Goal: Learn about a topic

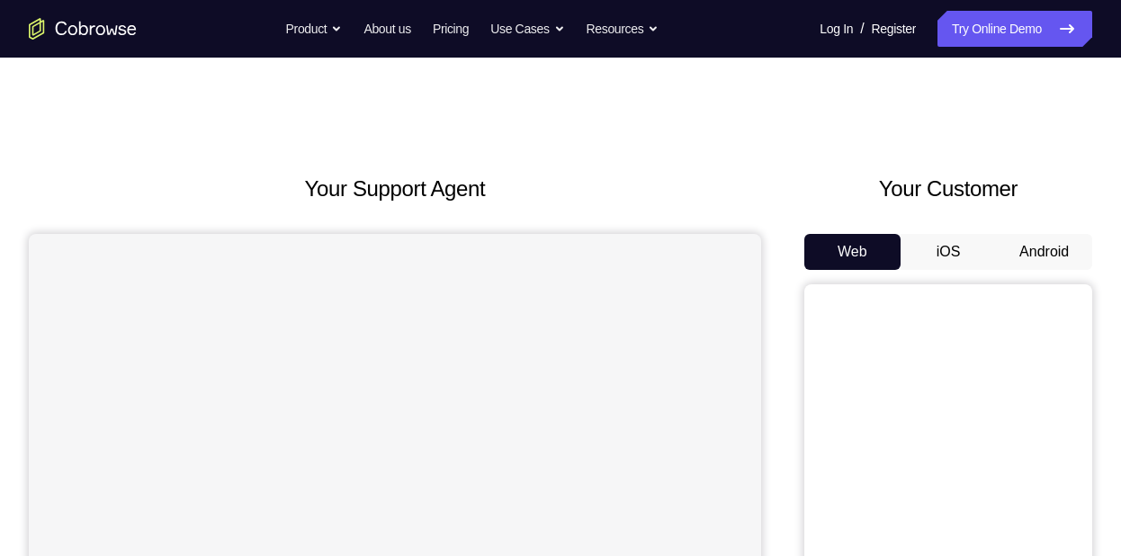
scroll to position [137, 0]
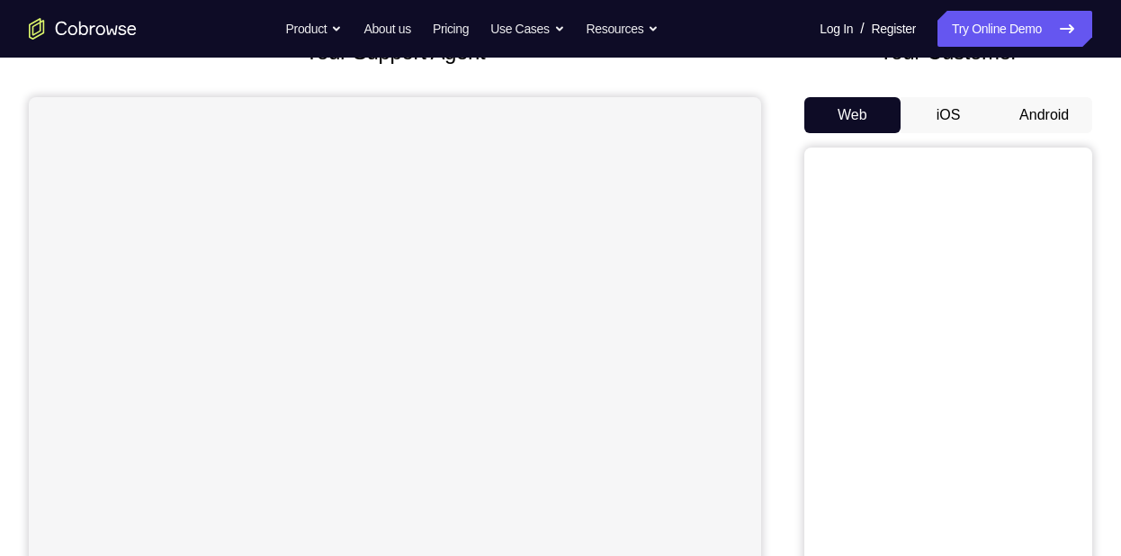
click at [1029, 112] on button "Android" at bounding box center [1044, 115] width 96 height 36
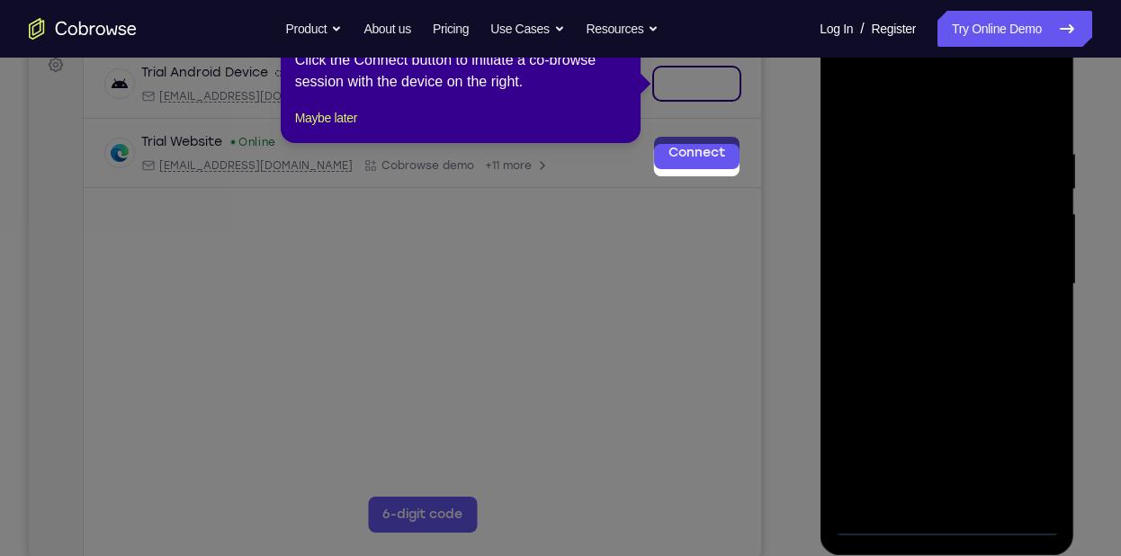
scroll to position [201, 0]
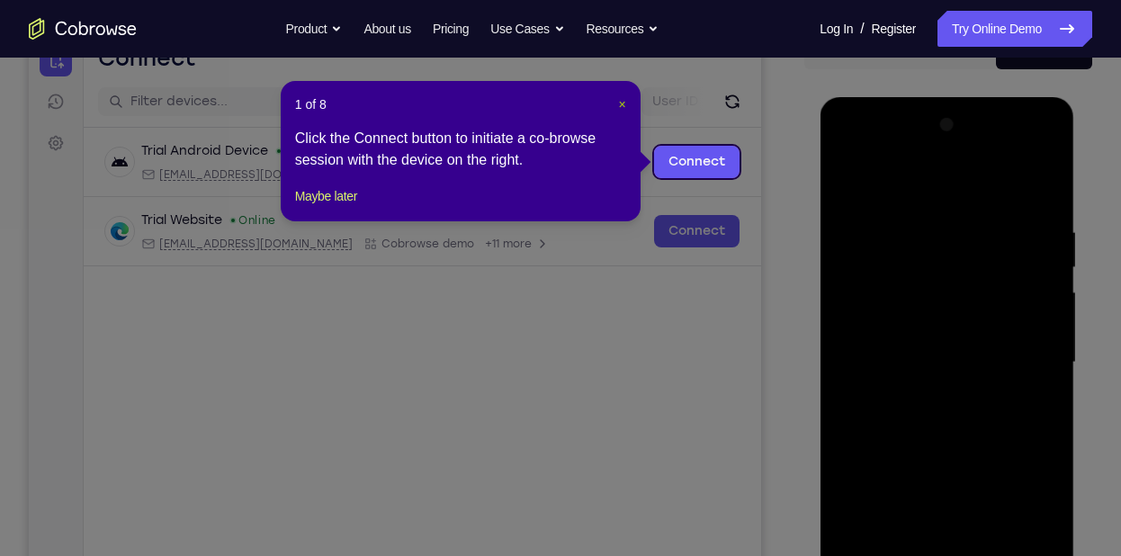
click at [619, 104] on span "×" at bounding box center [622, 104] width 7 height 14
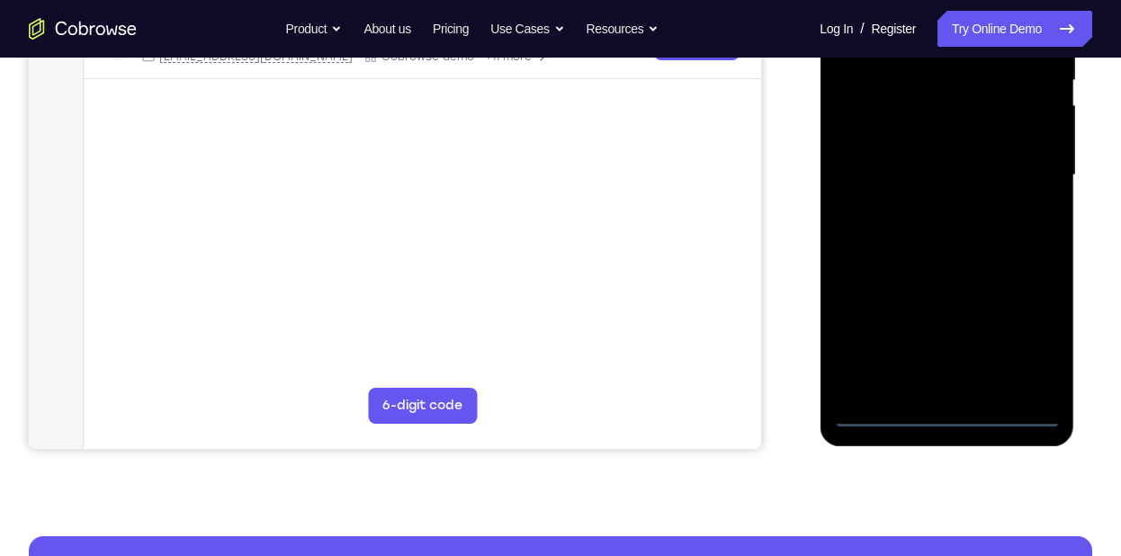
scroll to position [390, 0]
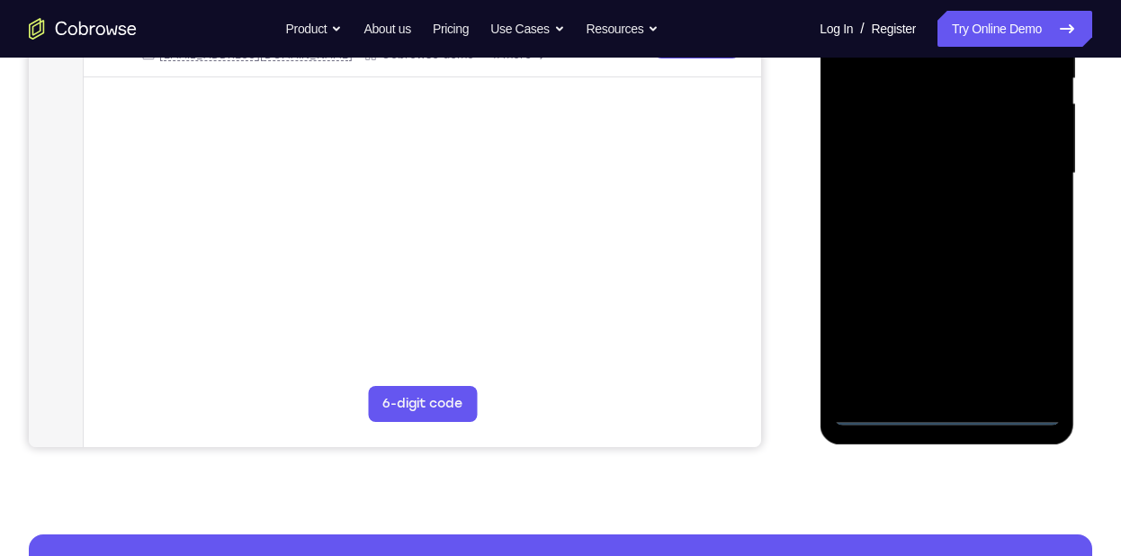
click at [935, 408] on div at bounding box center [946, 174] width 227 height 504
click at [1021, 344] on div at bounding box center [946, 174] width 227 height 504
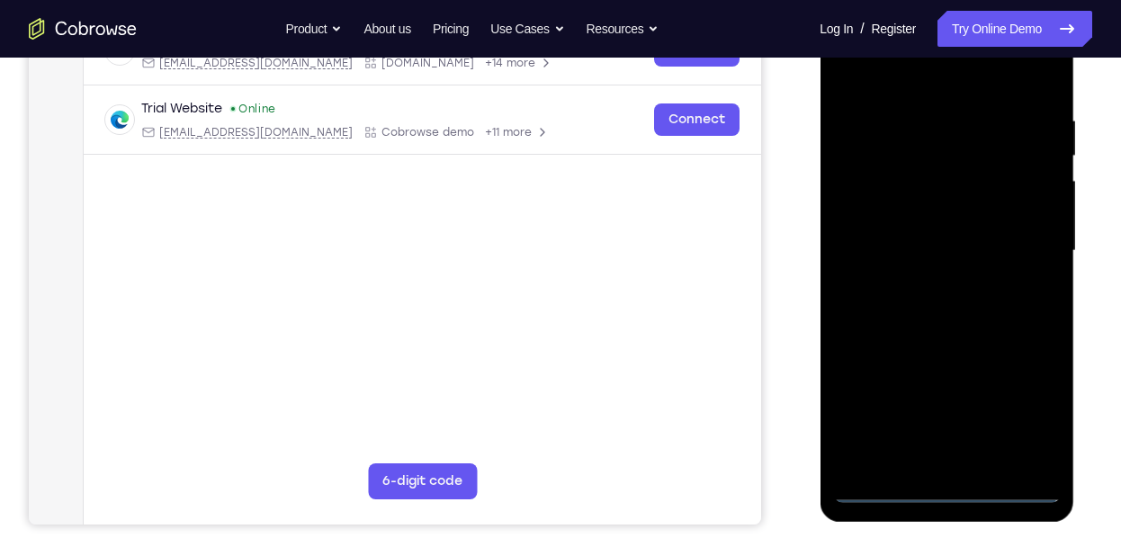
scroll to position [311, 0]
click at [976, 87] on div at bounding box center [946, 252] width 227 height 504
click at [1031, 248] on div at bounding box center [946, 252] width 227 height 504
click at [901, 187] on div at bounding box center [946, 252] width 227 height 504
click at [919, 285] on div at bounding box center [946, 252] width 227 height 504
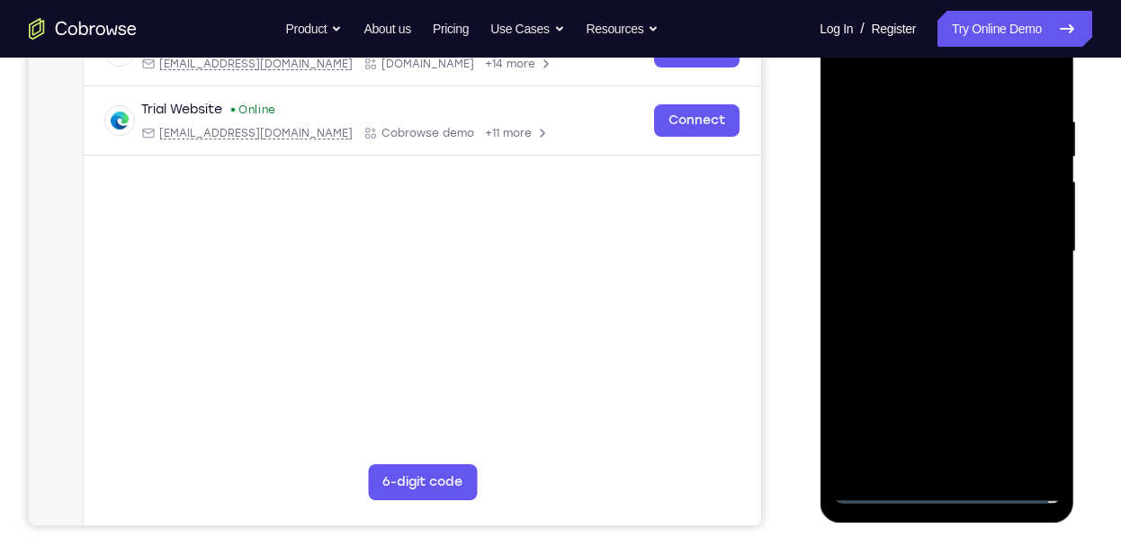
click at [942, 232] on div at bounding box center [946, 252] width 227 height 504
click at [948, 202] on div at bounding box center [946, 252] width 227 height 504
click at [944, 247] on div at bounding box center [946, 252] width 227 height 504
click at [946, 304] on div at bounding box center [946, 252] width 227 height 504
click at [945, 310] on div at bounding box center [946, 252] width 227 height 504
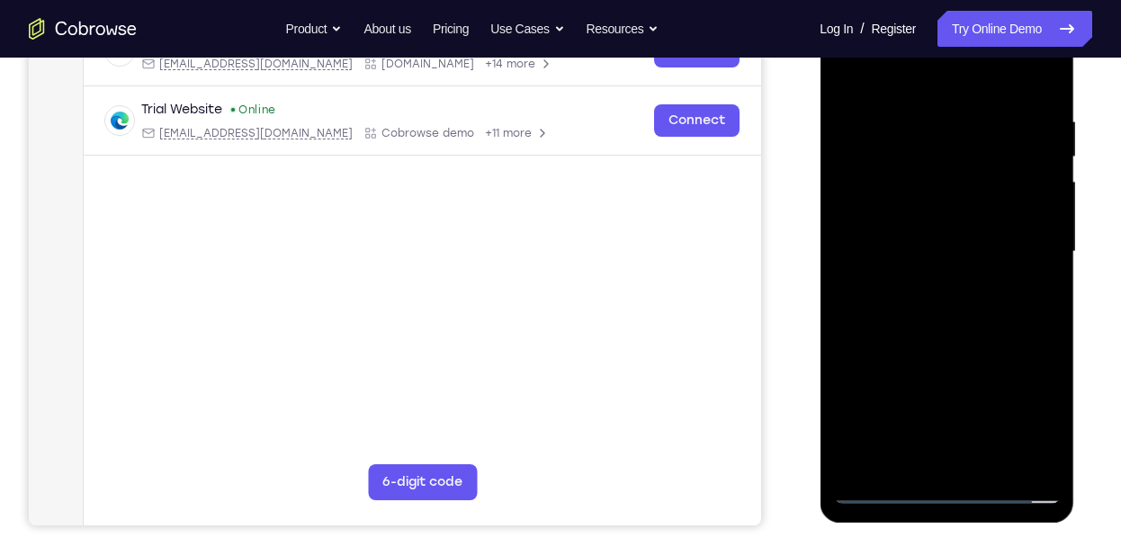
click at [969, 311] on div at bounding box center [946, 252] width 227 height 504
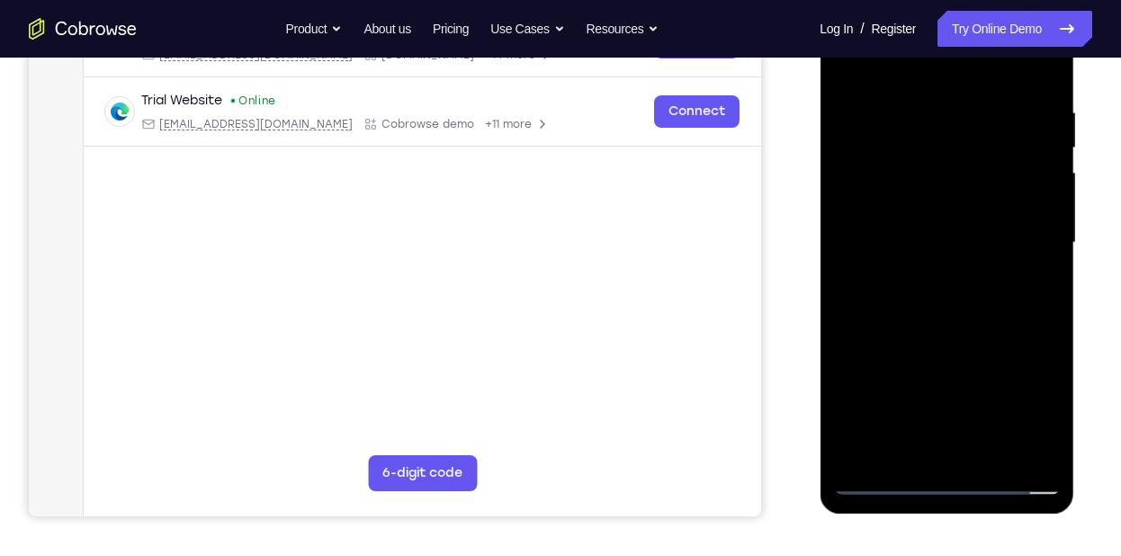
scroll to position [327, 0]
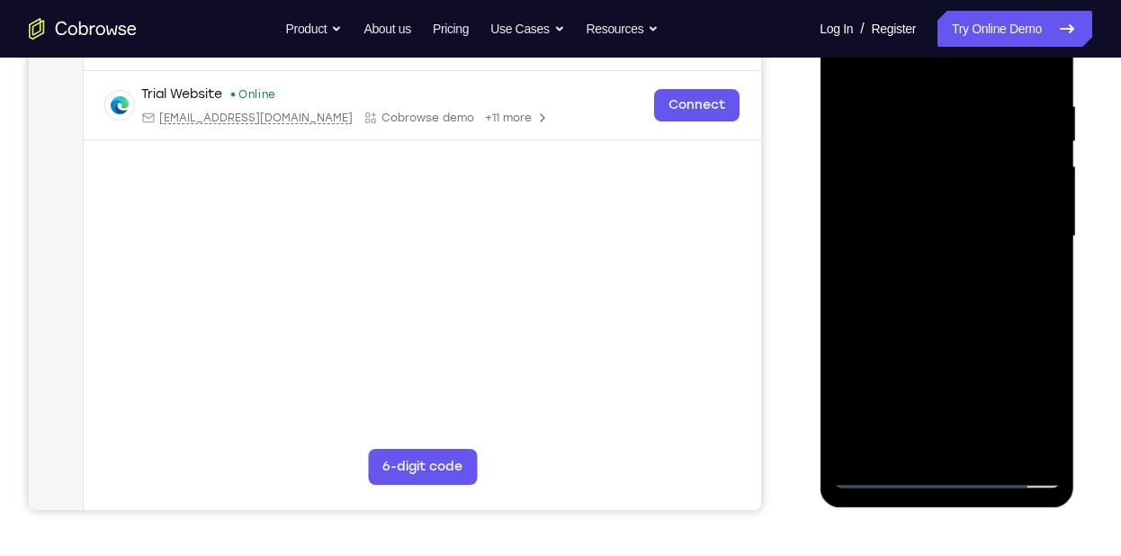
click at [961, 318] on div at bounding box center [946, 237] width 227 height 504
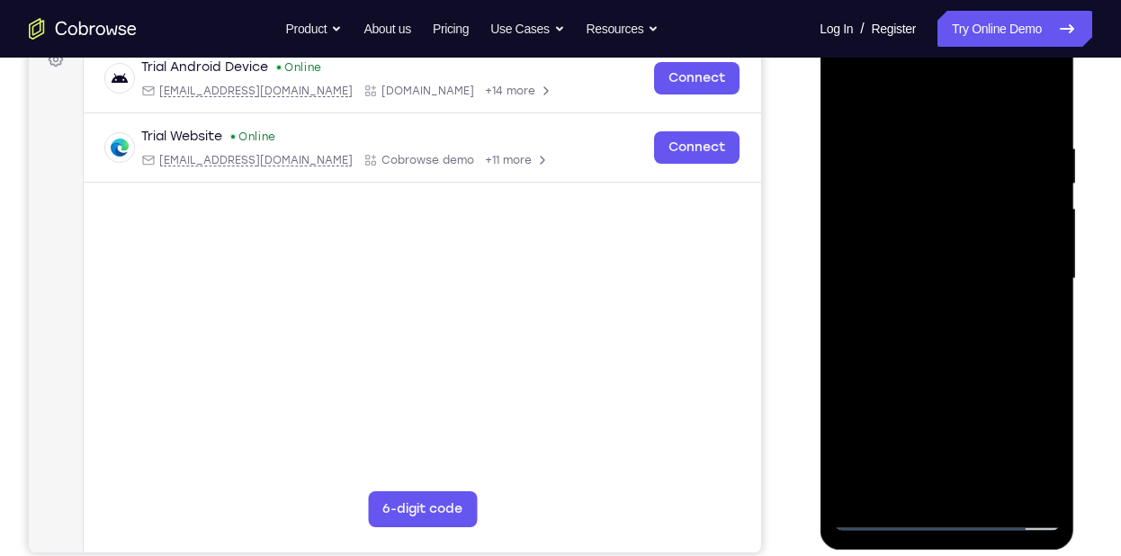
scroll to position [281, 0]
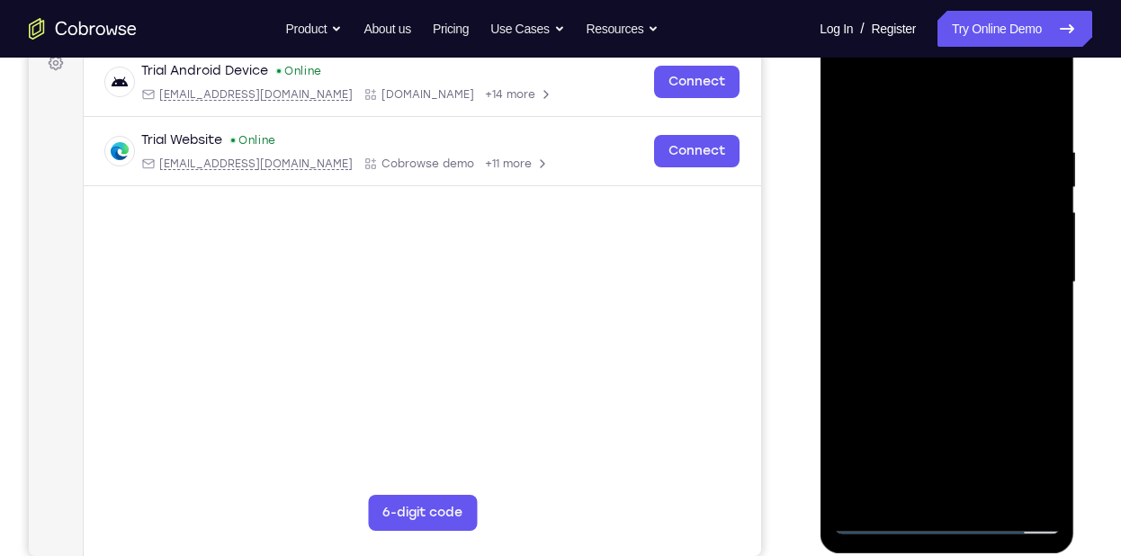
click at [1050, 96] on div at bounding box center [946, 283] width 227 height 504
click at [953, 131] on div at bounding box center [946, 283] width 227 height 504
click at [901, 121] on div at bounding box center [946, 283] width 227 height 504
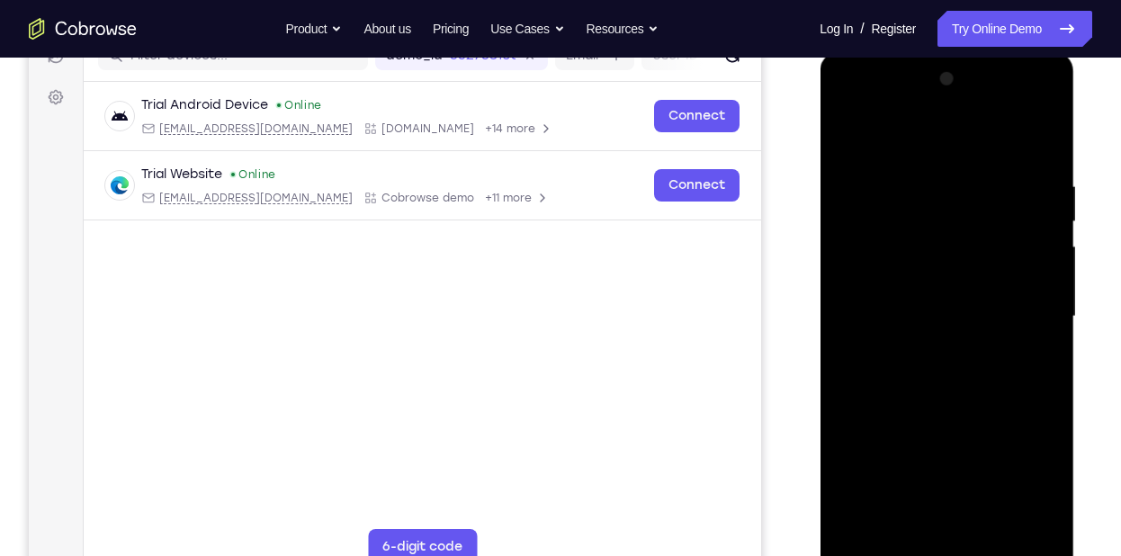
scroll to position [244, 0]
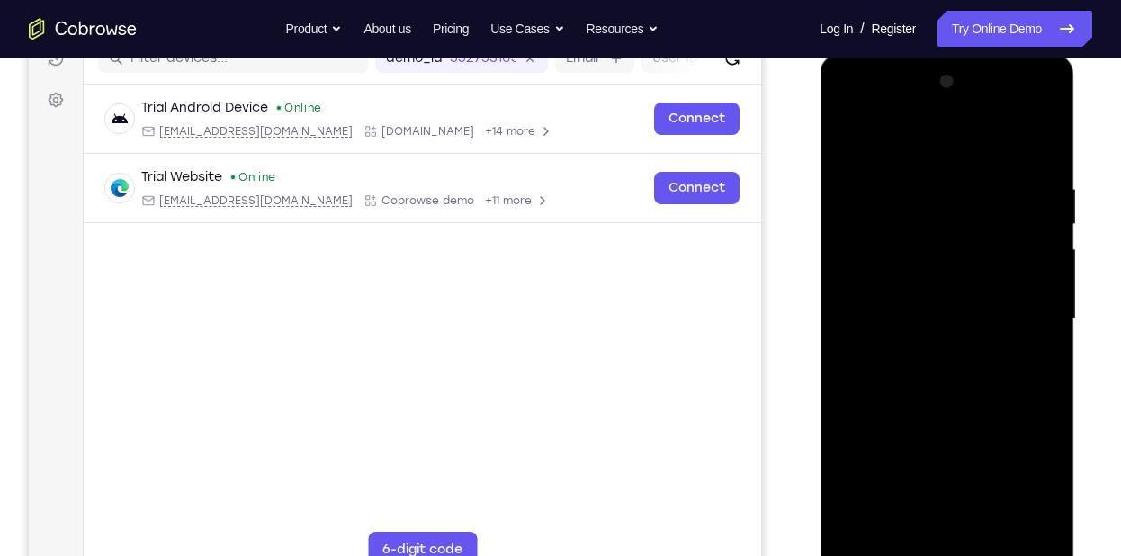
click at [874, 215] on div at bounding box center [946, 319] width 227 height 504
drag, startPoint x: 874, startPoint y: 253, endPoint x: 883, endPoint y: 213, distance: 40.6
click at [883, 213] on div at bounding box center [946, 319] width 227 height 504
click at [883, 214] on div at bounding box center [946, 319] width 227 height 504
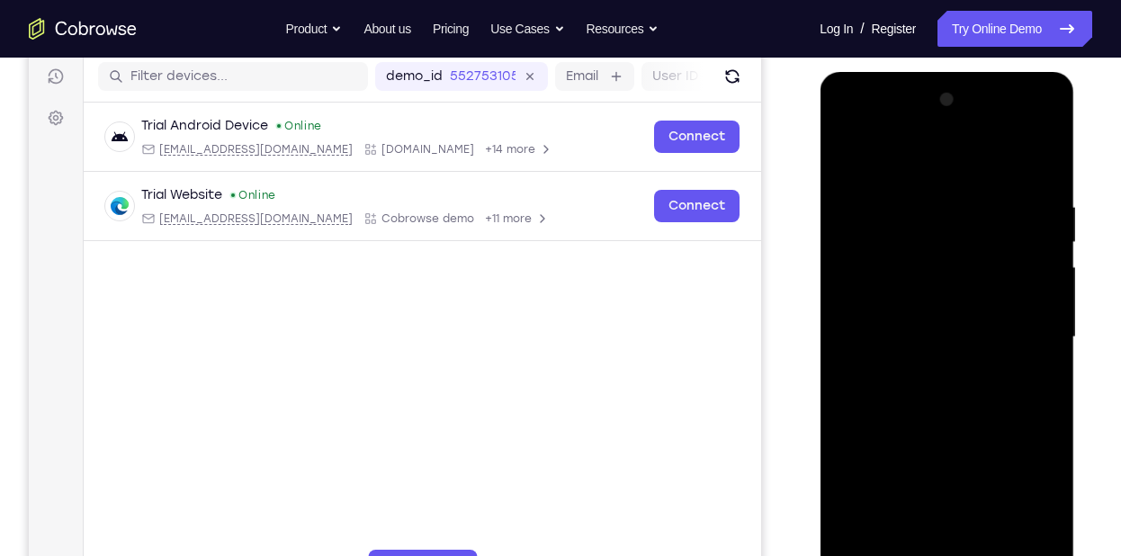
scroll to position [224, 0]
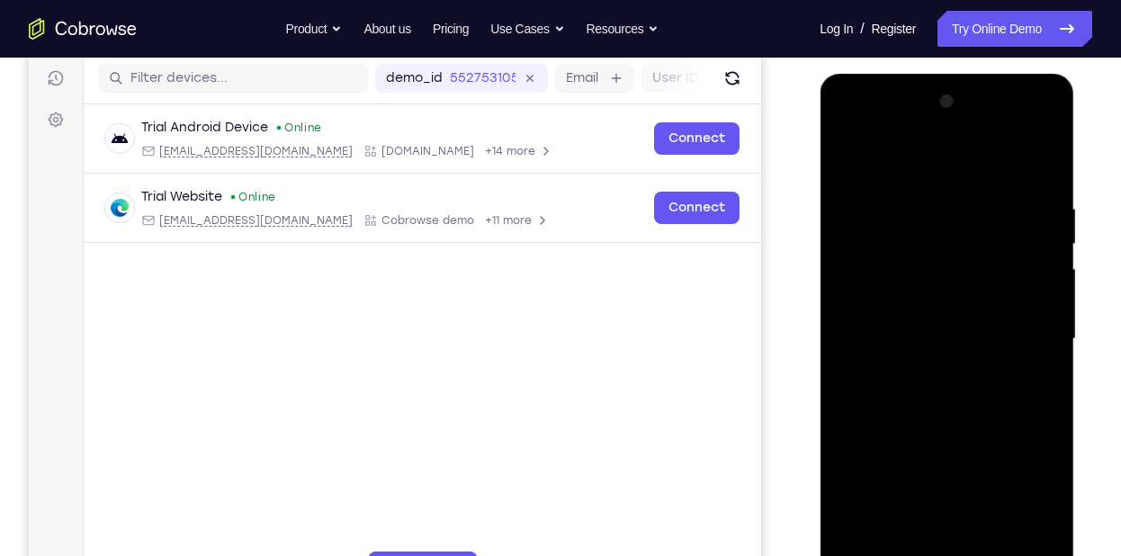
click at [855, 239] on div at bounding box center [946, 339] width 227 height 504
click at [849, 163] on div at bounding box center [946, 339] width 227 height 504
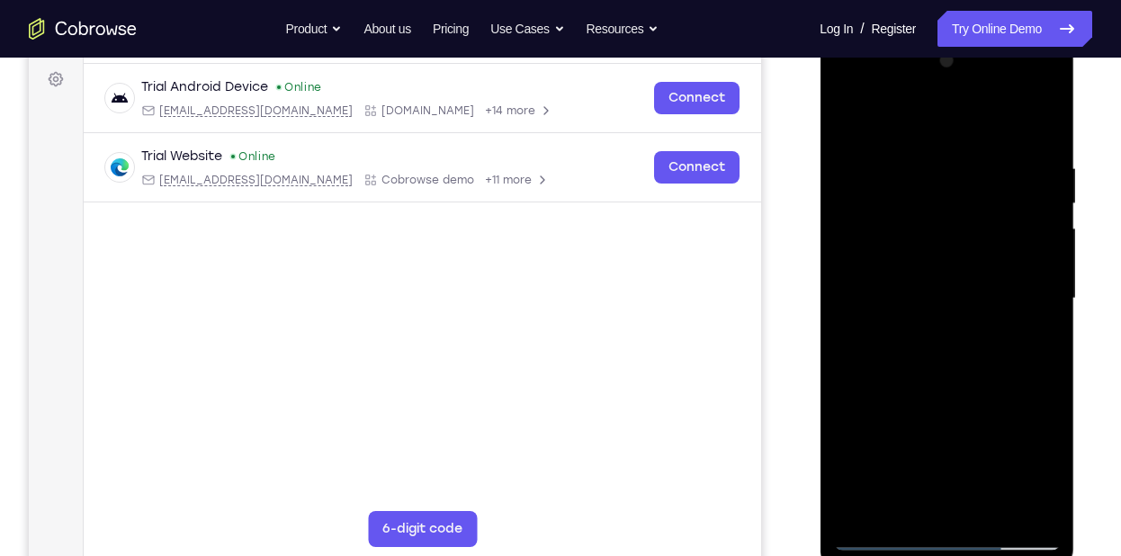
scroll to position [265, 0]
click at [858, 508] on div at bounding box center [946, 298] width 227 height 504
click at [933, 348] on div at bounding box center [946, 298] width 227 height 504
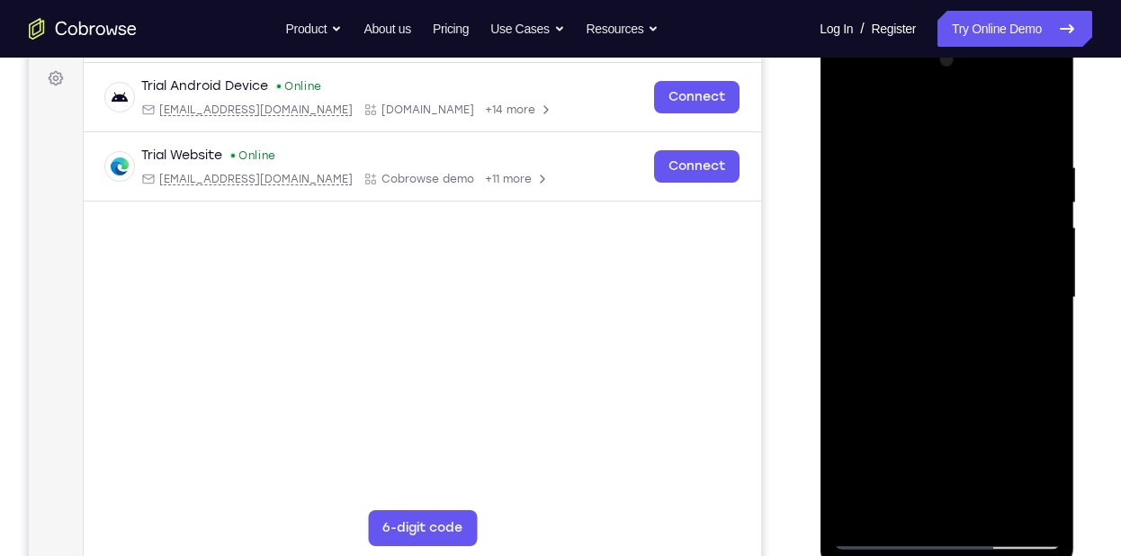
click at [936, 170] on div at bounding box center [946, 298] width 227 height 504
click at [947, 316] on div at bounding box center [946, 297] width 227 height 504
click at [945, 298] on div at bounding box center [946, 297] width 227 height 504
click at [854, 116] on div at bounding box center [946, 297] width 227 height 504
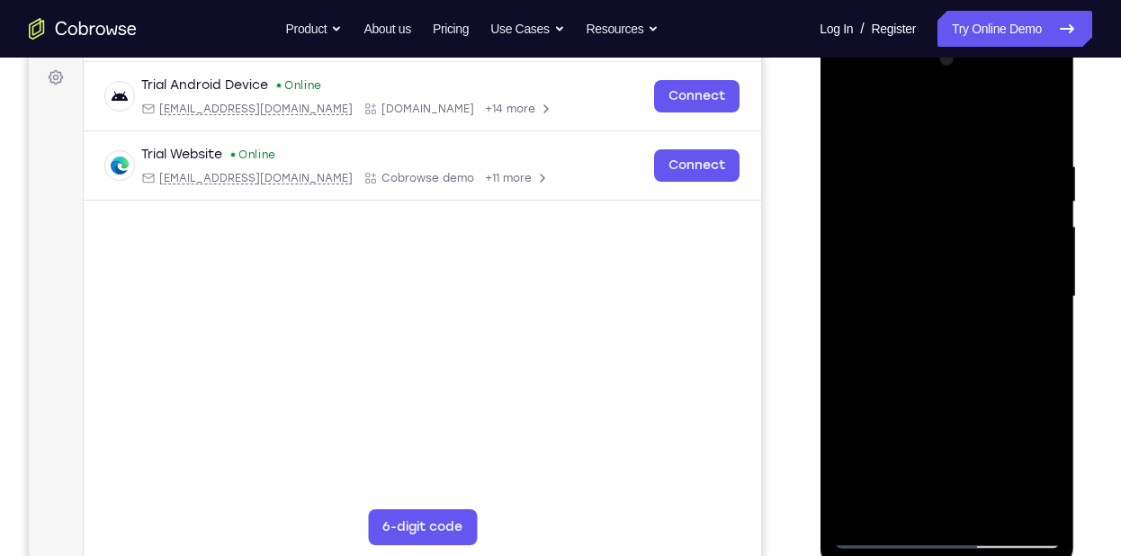
click at [1039, 262] on div at bounding box center [946, 297] width 227 height 504
click at [1040, 122] on div at bounding box center [946, 297] width 227 height 504
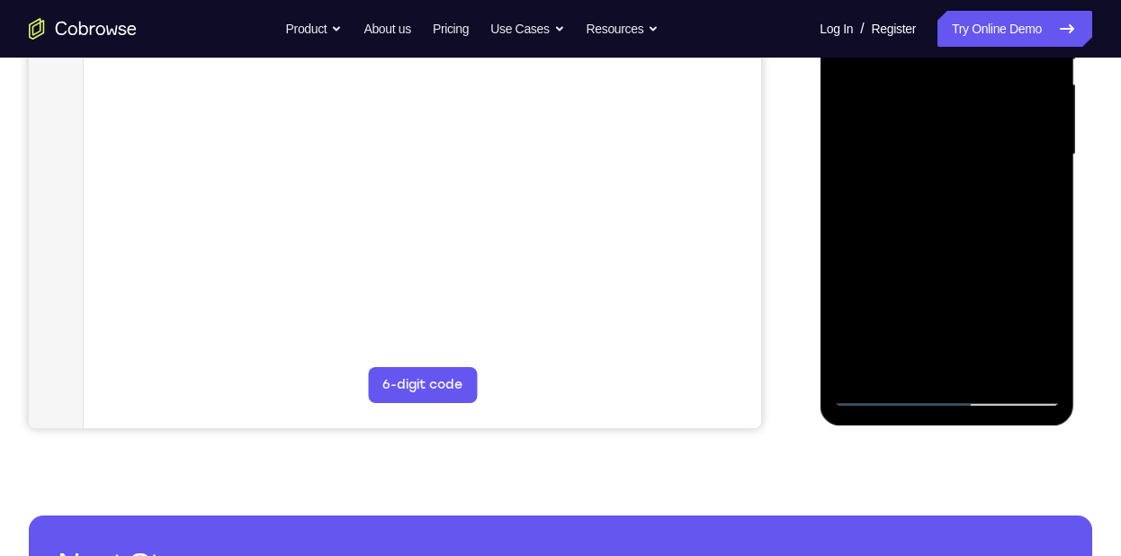
scroll to position [411, 0]
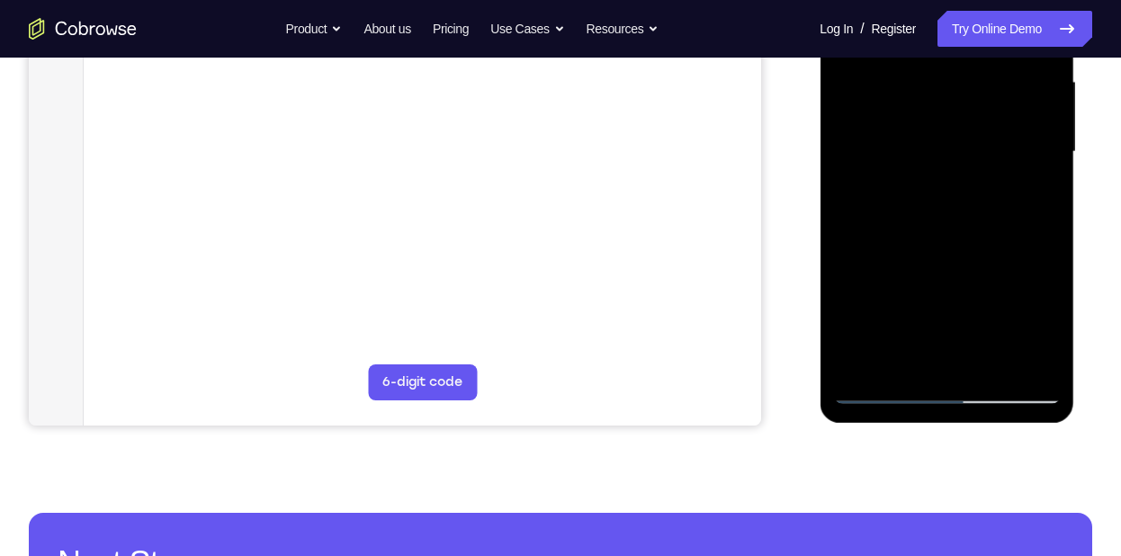
click at [1052, 343] on div at bounding box center [946, 152] width 227 height 504
click at [1043, 136] on div at bounding box center [946, 152] width 227 height 504
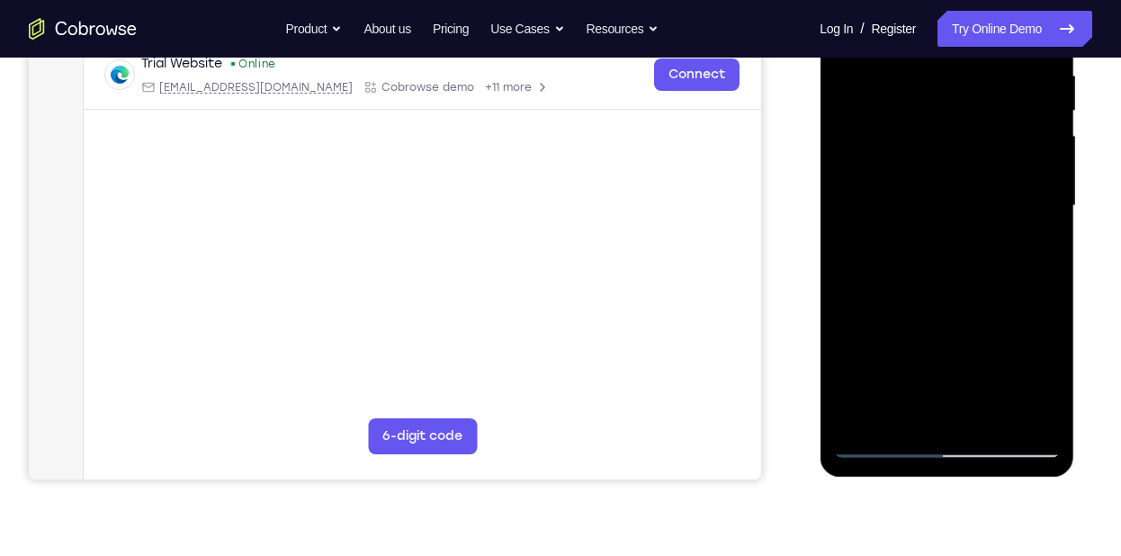
scroll to position [341, 0]
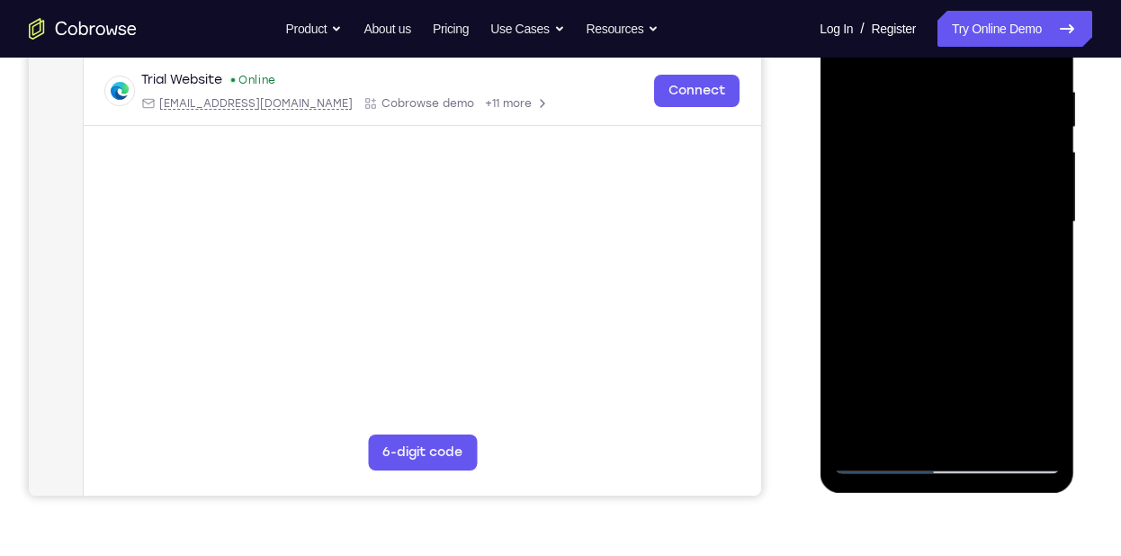
click at [1045, 202] on div at bounding box center [946, 222] width 227 height 504
click at [847, 363] on div at bounding box center [946, 222] width 227 height 504
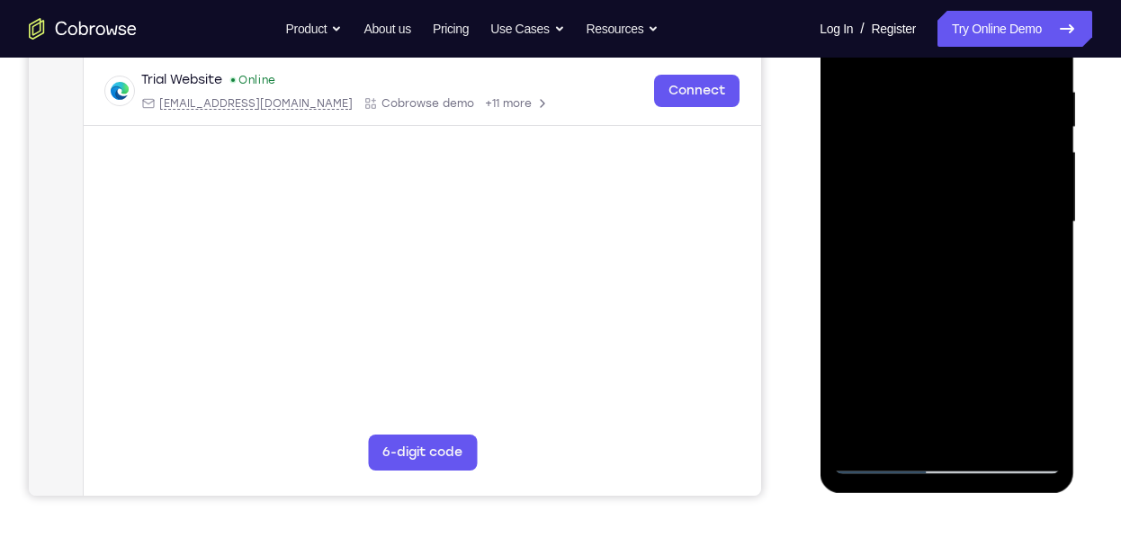
click at [1045, 197] on div at bounding box center [946, 222] width 227 height 504
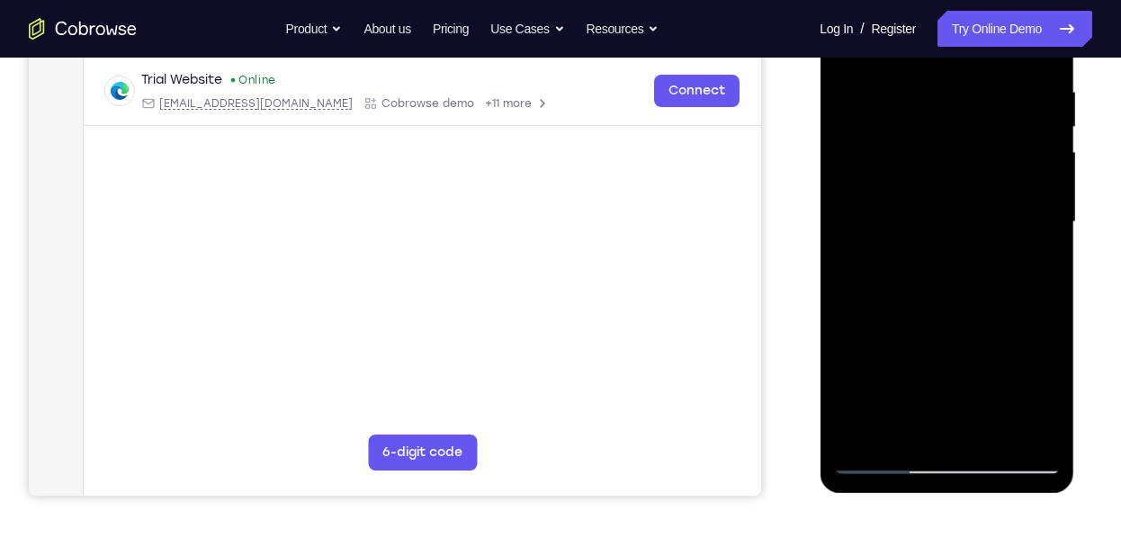
click at [1044, 253] on div at bounding box center [946, 222] width 227 height 504
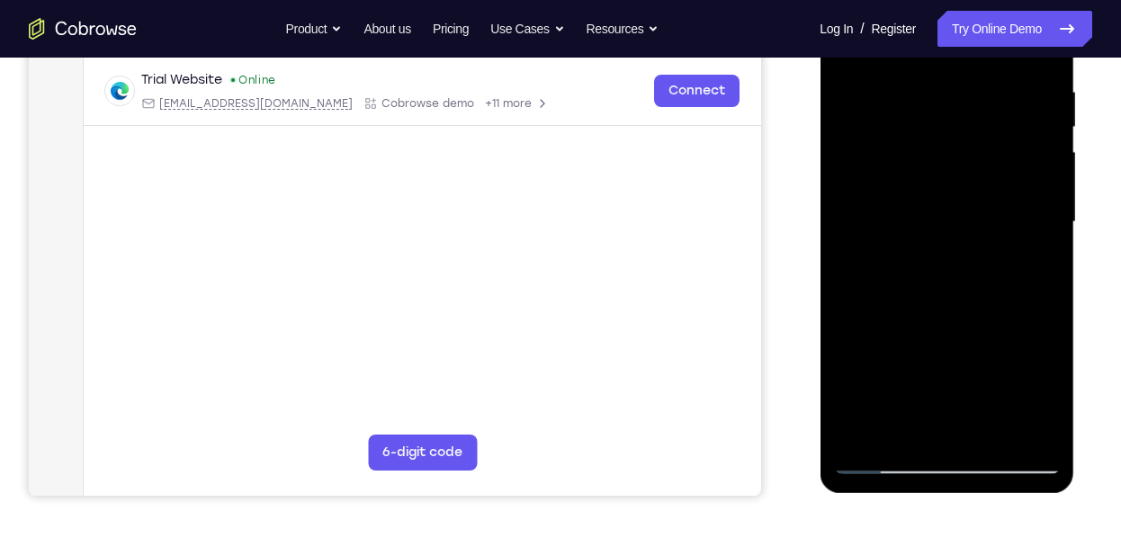
click at [1040, 173] on div at bounding box center [946, 222] width 227 height 504
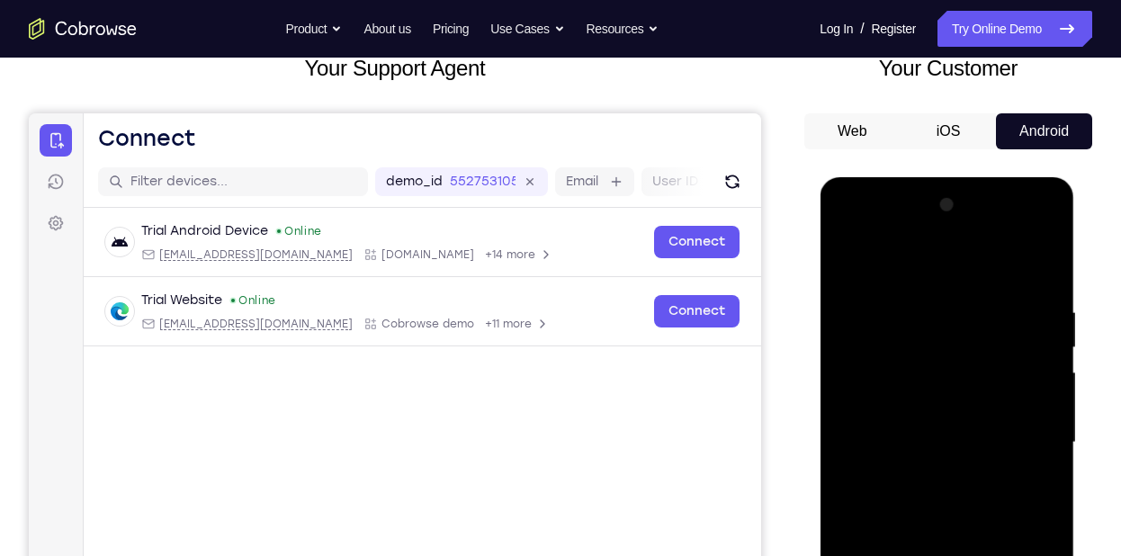
scroll to position [120, 0]
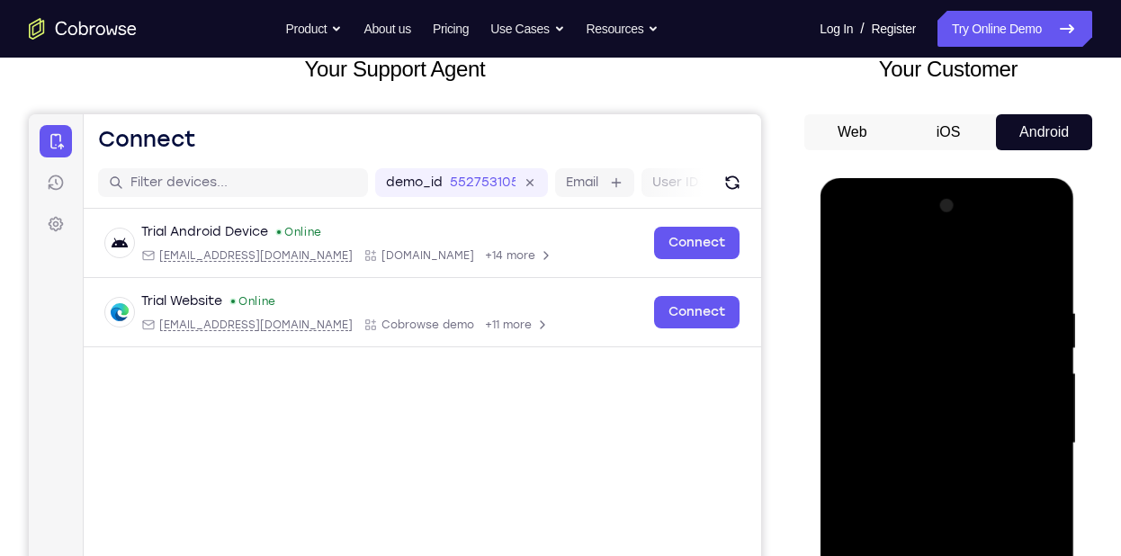
click at [1050, 257] on div at bounding box center [946, 444] width 227 height 504
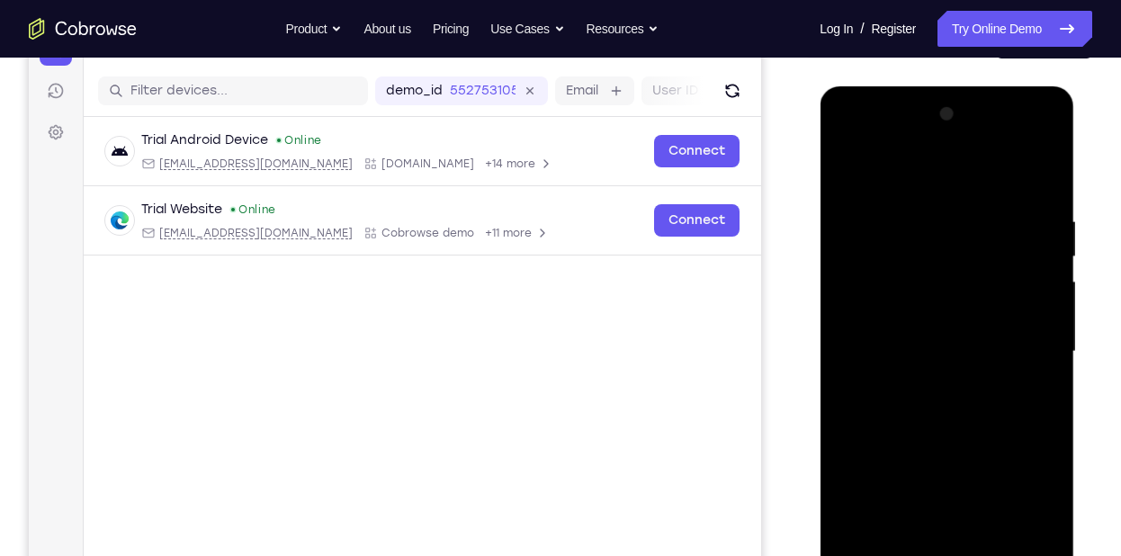
scroll to position [203, 0]
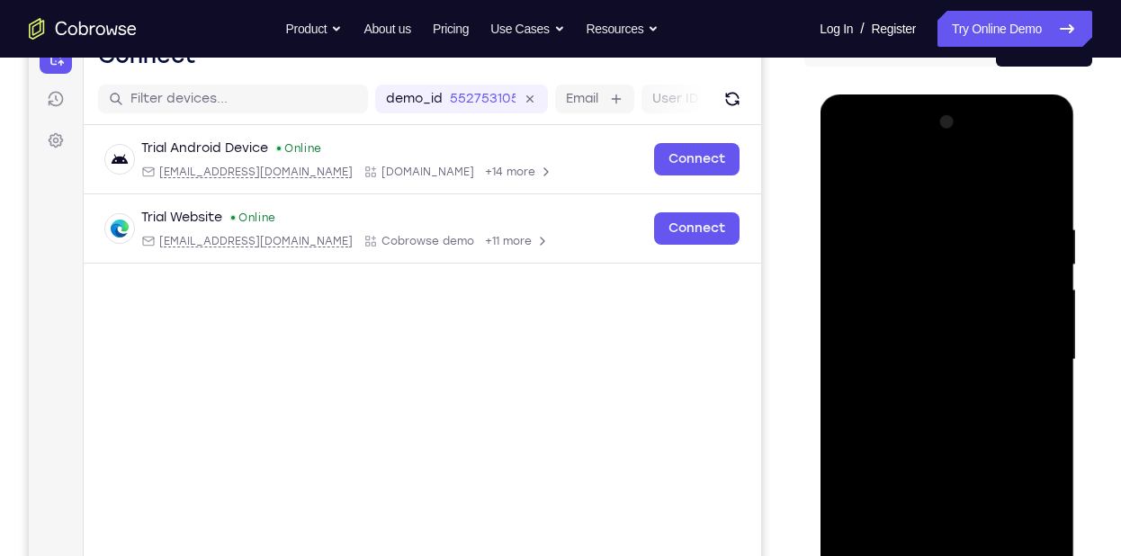
drag, startPoint x: 952, startPoint y: 243, endPoint x: 954, endPoint y: 336, distance: 93.6
click at [954, 336] on div at bounding box center [946, 360] width 227 height 504
click at [951, 226] on div at bounding box center [946, 360] width 227 height 504
drag, startPoint x: 946, startPoint y: 366, endPoint x: 967, endPoint y: 227, distance: 141.0
click at [967, 227] on div at bounding box center [946, 360] width 227 height 504
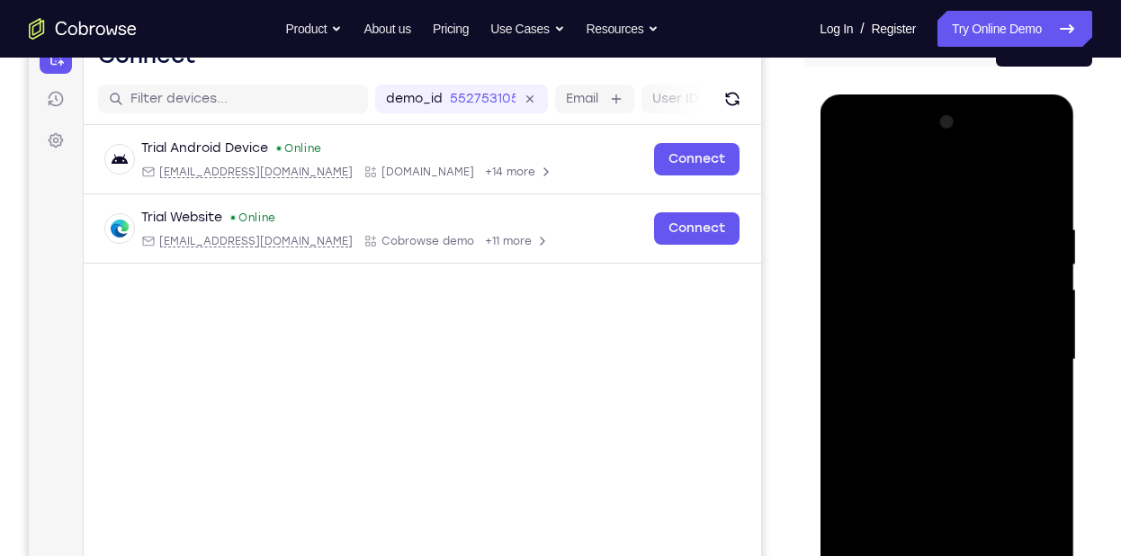
click at [875, 418] on div at bounding box center [946, 360] width 227 height 504
drag, startPoint x: 904, startPoint y: 282, endPoint x: 895, endPoint y: 353, distance: 71.6
click at [895, 353] on div at bounding box center [946, 360] width 227 height 504
click at [848, 180] on div at bounding box center [946, 360] width 227 height 504
click at [886, 299] on div at bounding box center [946, 360] width 227 height 504
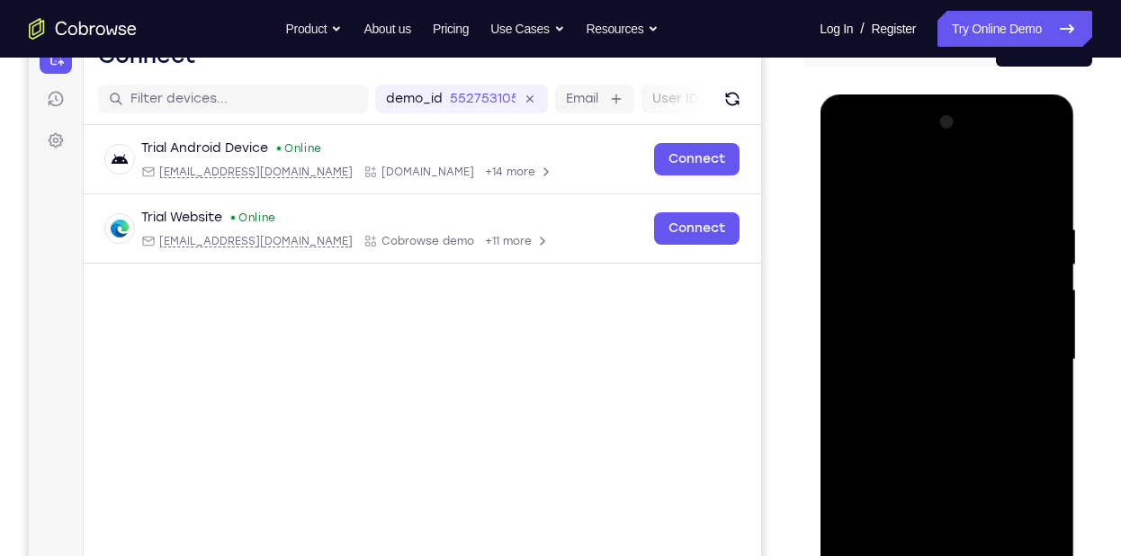
click at [853, 216] on div at bounding box center [946, 360] width 227 height 504
click at [852, 184] on div at bounding box center [946, 360] width 227 height 504
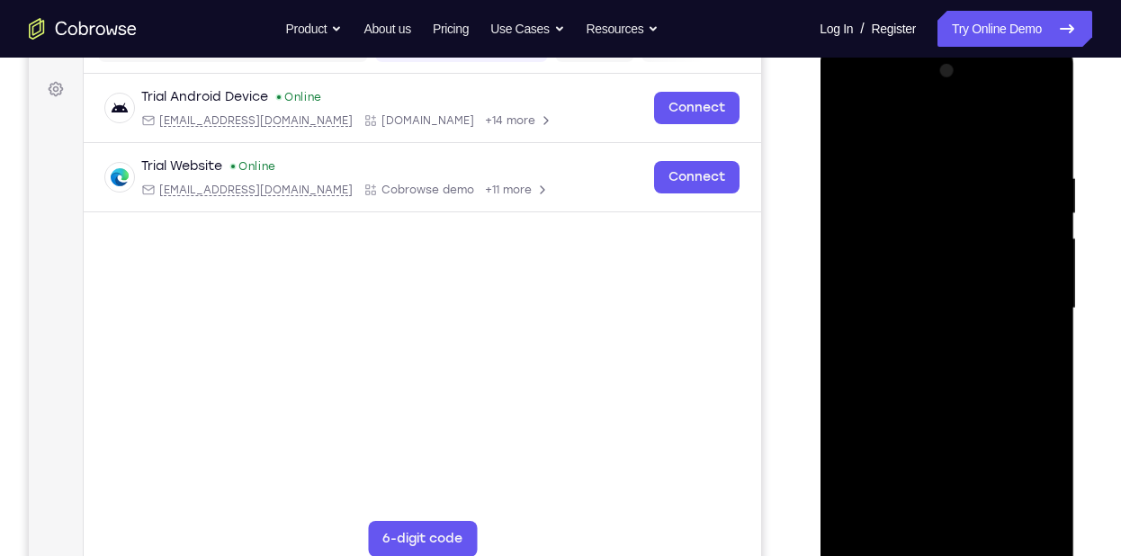
scroll to position [267, 0]
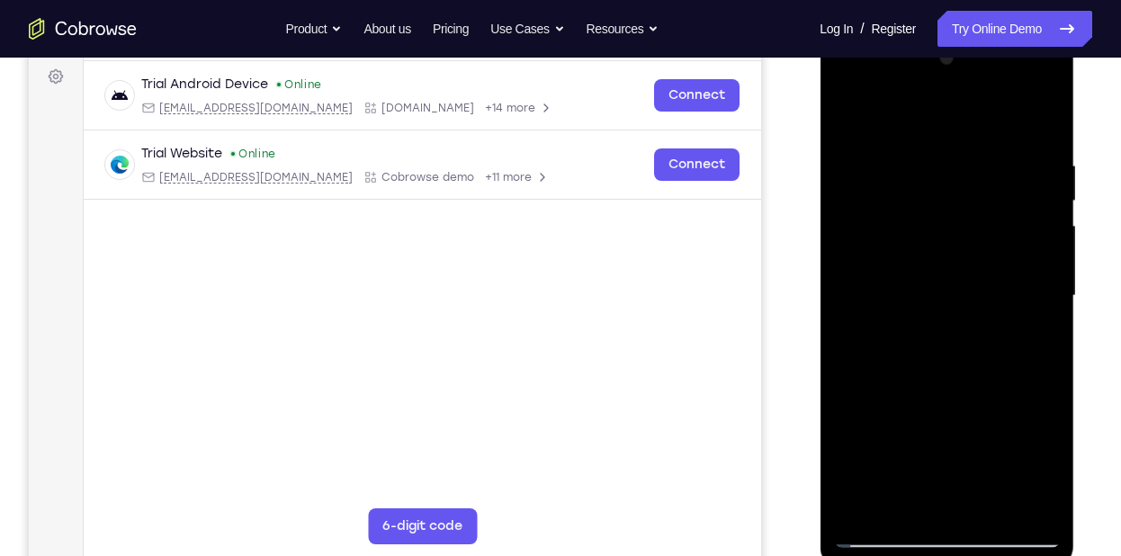
drag, startPoint x: 890, startPoint y: 319, endPoint x: 927, endPoint y: 168, distance: 155.6
click at [927, 168] on div at bounding box center [946, 296] width 227 height 504
click at [879, 282] on div at bounding box center [946, 296] width 227 height 504
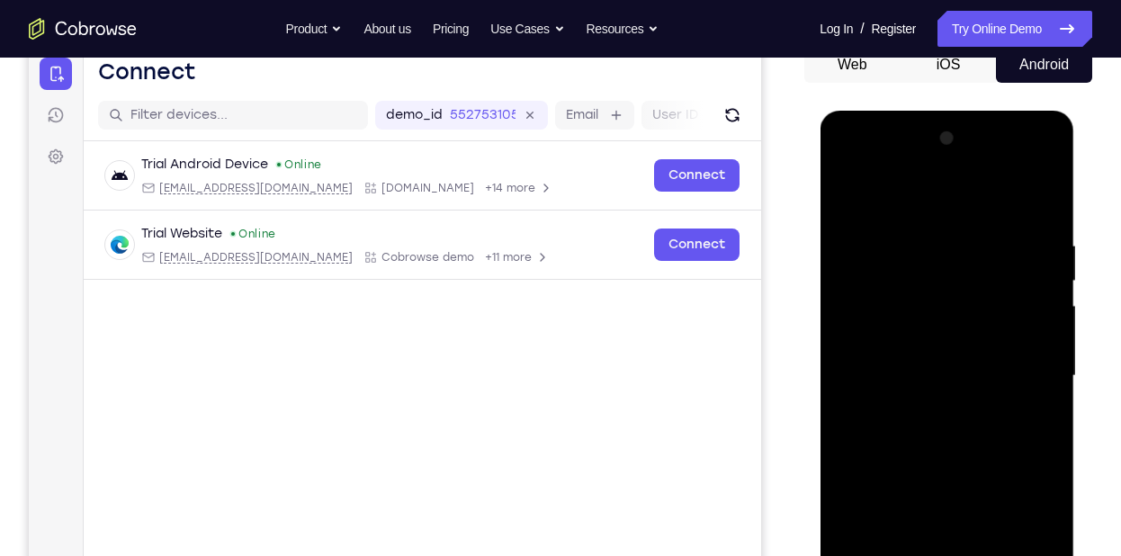
scroll to position [186, 0]
drag, startPoint x: 902, startPoint y: 313, endPoint x: 901, endPoint y: 297, distance: 16.3
click at [901, 297] on div at bounding box center [946, 377] width 227 height 504
click at [854, 191] on div at bounding box center [946, 377] width 227 height 504
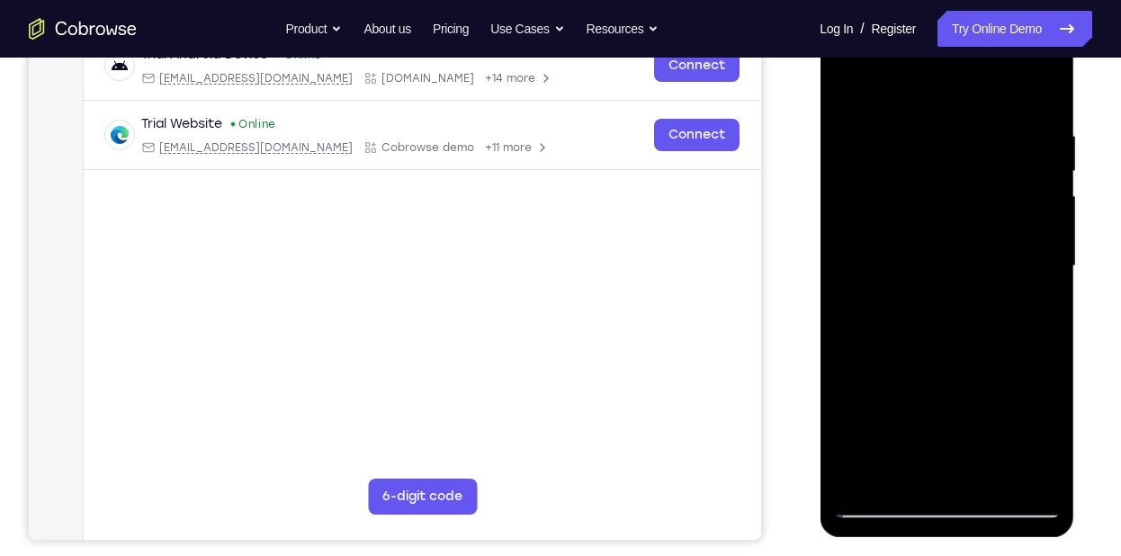
scroll to position [399, 0]
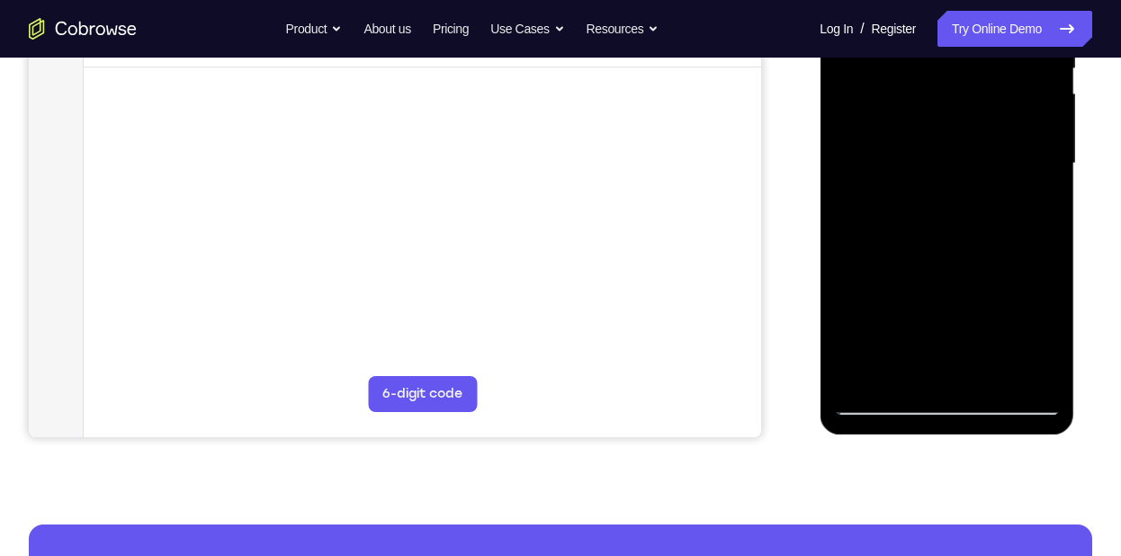
drag, startPoint x: 909, startPoint y: 323, endPoint x: 928, endPoint y: 168, distance: 156.0
click at [928, 168] on div at bounding box center [946, 164] width 227 height 504
drag, startPoint x: 896, startPoint y: 282, endPoint x: 910, endPoint y: 177, distance: 106.2
click at [910, 177] on div at bounding box center [946, 164] width 227 height 504
click at [854, 368] on div at bounding box center [946, 164] width 227 height 504
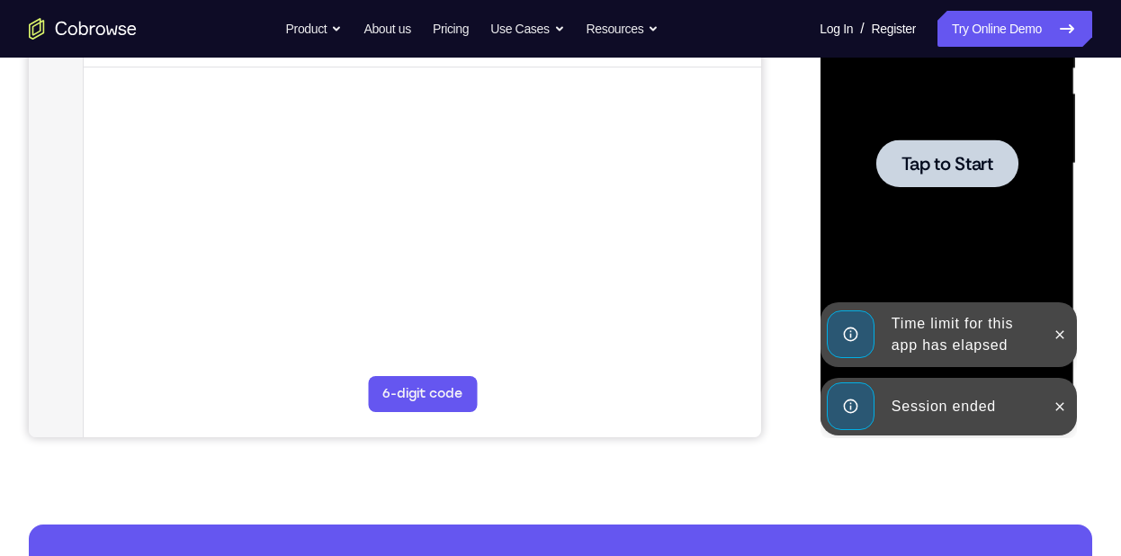
click at [987, 367] on div "Time limit for this app has elapsed" at bounding box center [948, 334] width 256 height 65
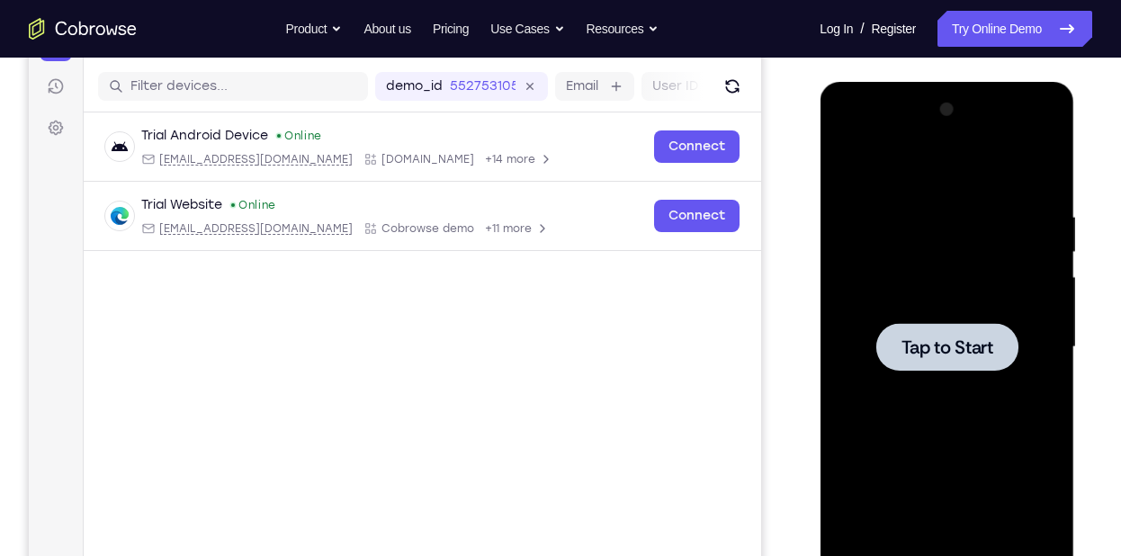
scroll to position [211, 0]
